Goal: Transaction & Acquisition: Purchase product/service

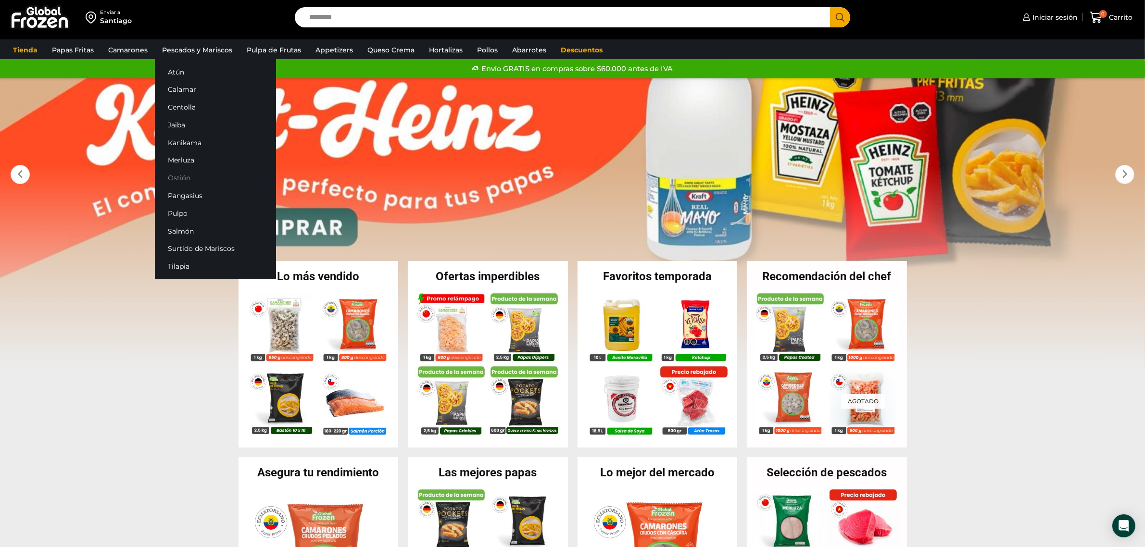
click at [196, 182] on link "Ostión" at bounding box center [215, 178] width 121 height 18
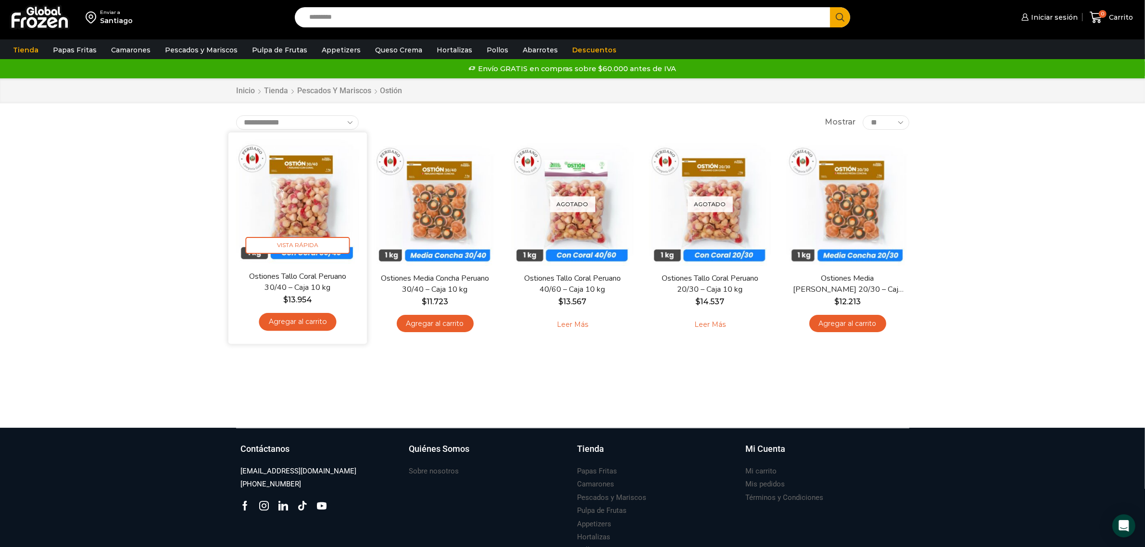
click at [312, 203] on img at bounding box center [298, 201] width 124 height 124
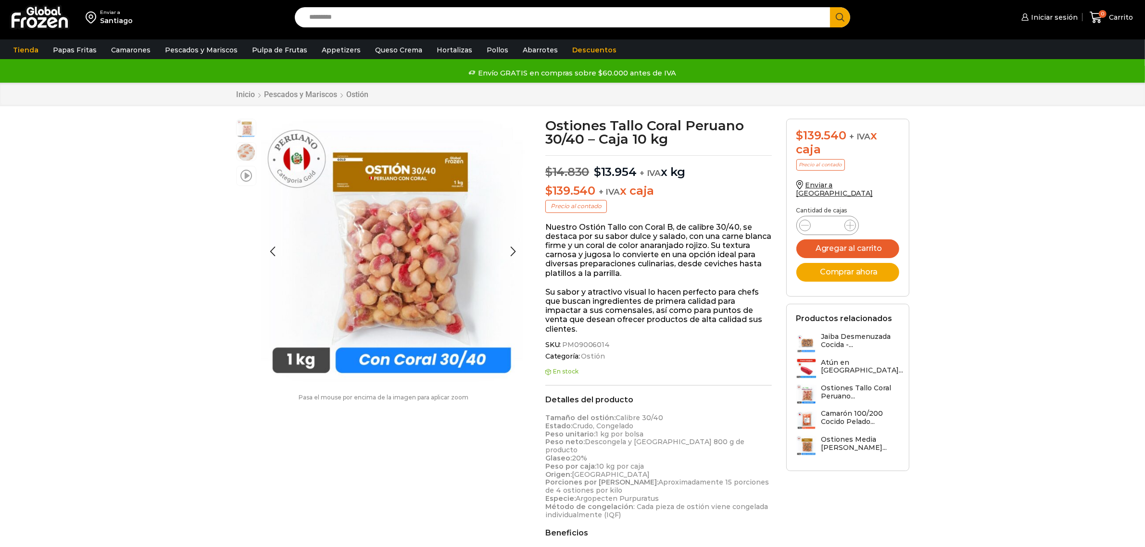
click at [249, 178] on span at bounding box center [246, 175] width 12 height 13
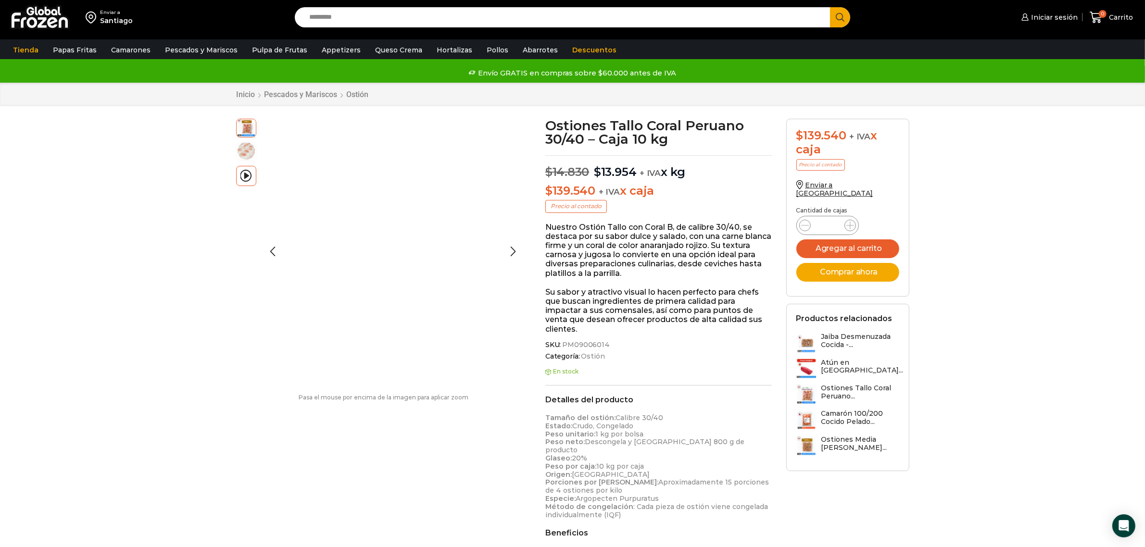
click at [240, 150] on img at bounding box center [246, 150] width 19 height 19
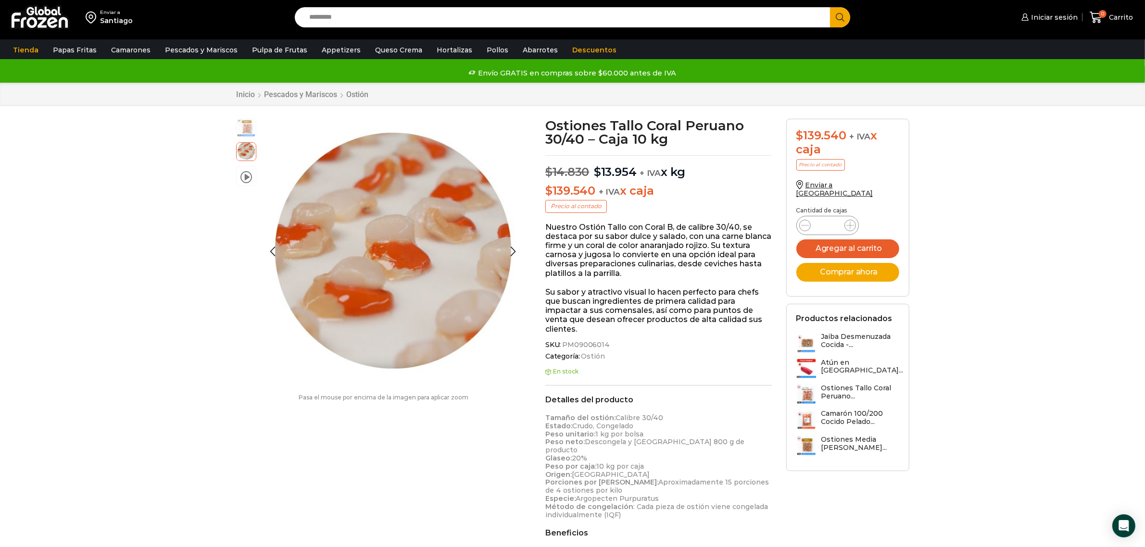
click at [244, 135] on img at bounding box center [246, 127] width 19 height 19
